Goal: Check status: Check status

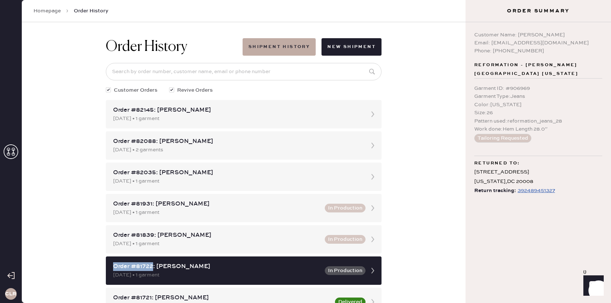
scroll to position [33, 0]
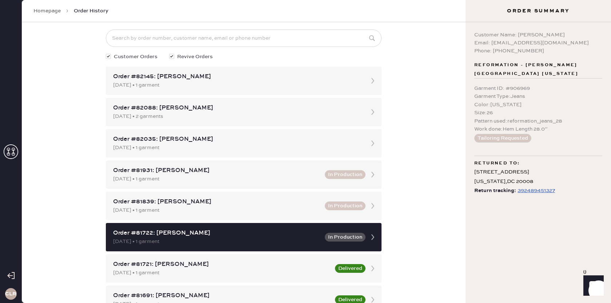
click at [12, 153] on icon at bounding box center [11, 151] width 15 height 15
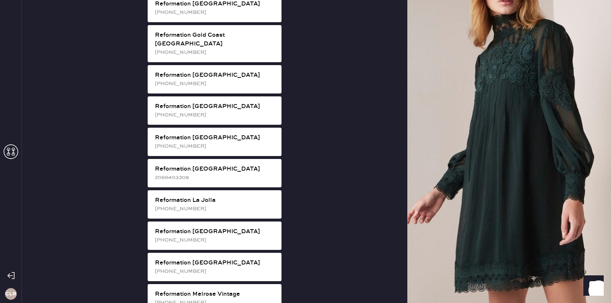
scroll to position [584, 0]
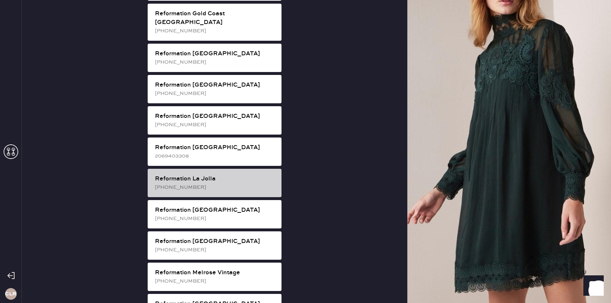
click at [219, 183] on div "[PHONE_NUMBER]" at bounding box center [215, 187] width 121 height 8
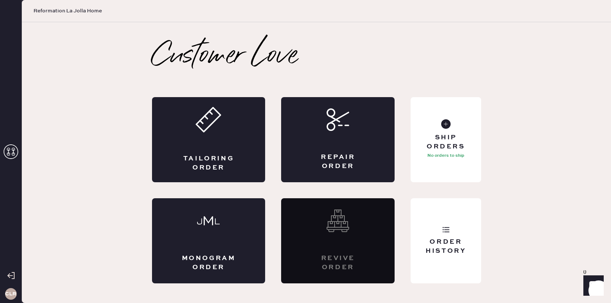
scroll to position [0, 0]
click at [456, 223] on div "Order History" at bounding box center [446, 240] width 70 height 85
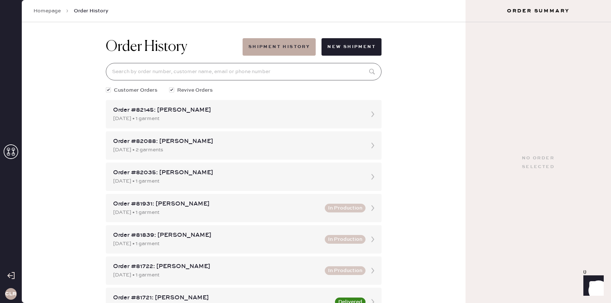
click at [292, 79] on input at bounding box center [244, 71] width 276 height 17
paste input "81526"
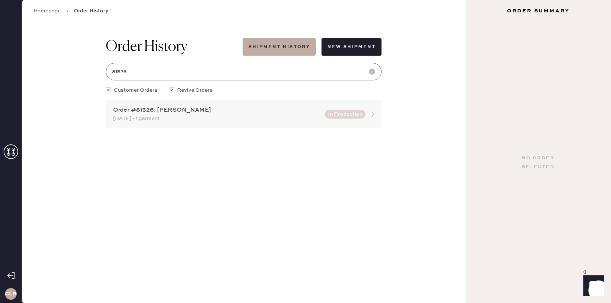
type input "81526"
click at [370, 113] on icon at bounding box center [373, 114] width 15 height 15
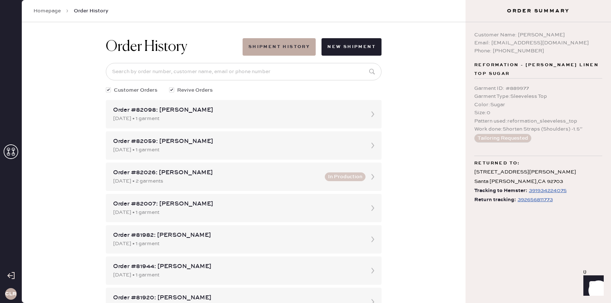
click at [540, 195] on div "392656811773" at bounding box center [535, 199] width 35 height 9
click at [10, 152] on icon at bounding box center [11, 151] width 15 height 15
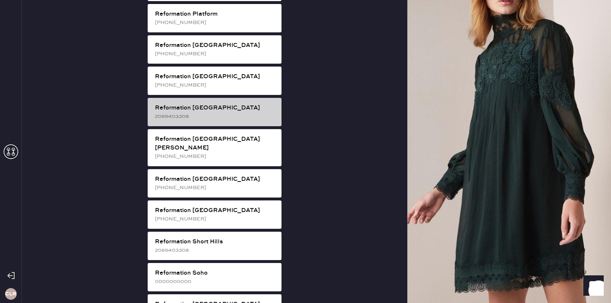
scroll to position [1098, 0]
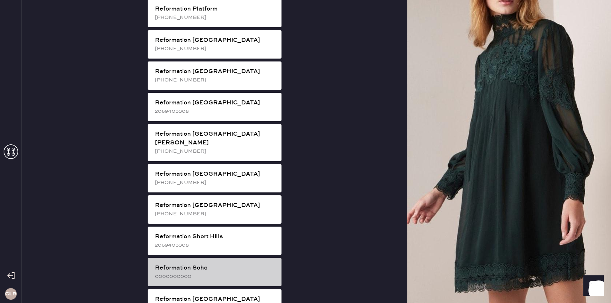
click at [192, 258] on div "Reformation Soho 0000000000" at bounding box center [215, 272] width 134 height 28
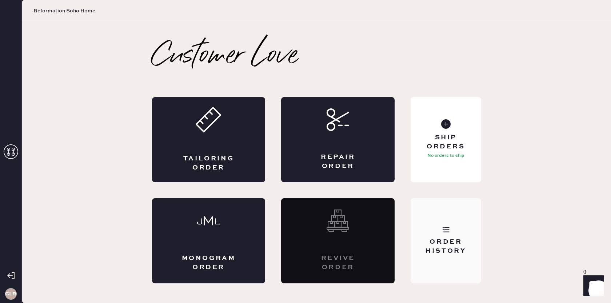
click at [440, 259] on div "Order History" at bounding box center [446, 240] width 70 height 85
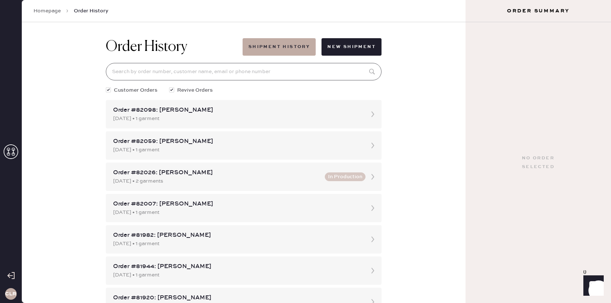
click at [275, 71] on input at bounding box center [244, 71] width 276 height 17
paste input "81999"
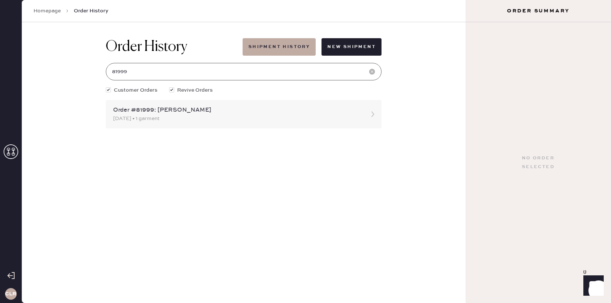
type input "81999"
click at [372, 112] on use at bounding box center [372, 114] width 3 height 6
